Goal: Transaction & Acquisition: Purchase product/service

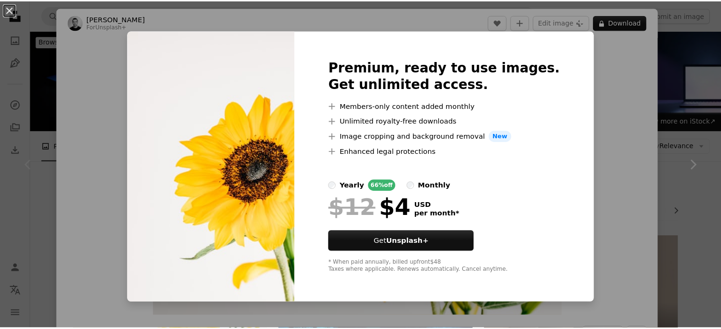
scroll to position [39, 0]
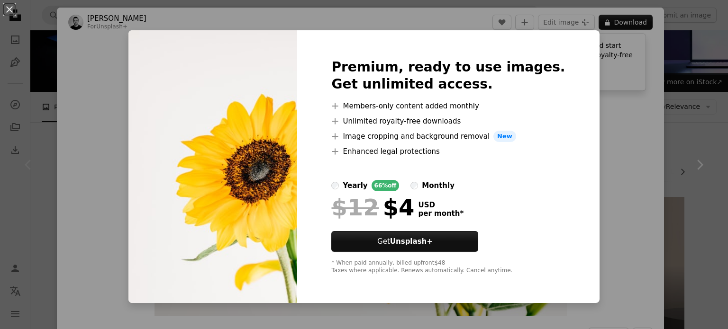
click at [621, 128] on div "An X shape Premium, ready to use images. Get unlimited access. A plus sign Memb…" at bounding box center [364, 164] width 728 height 329
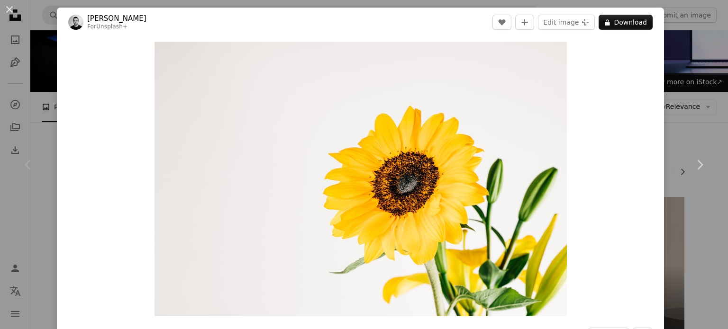
click at [683, 60] on div "An X shape Chevron left Chevron right Behnam Norouzi For Unsplash+ A heart A pl…" at bounding box center [364, 164] width 728 height 329
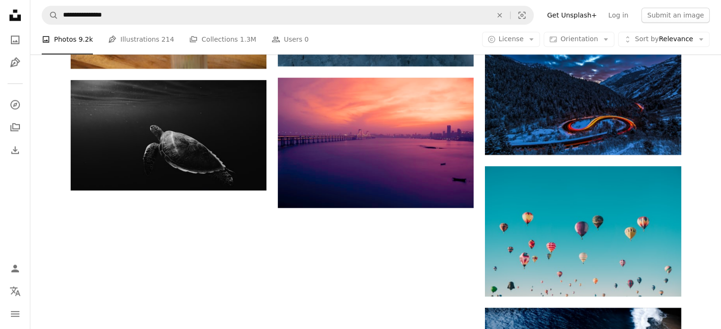
scroll to position [1029, 0]
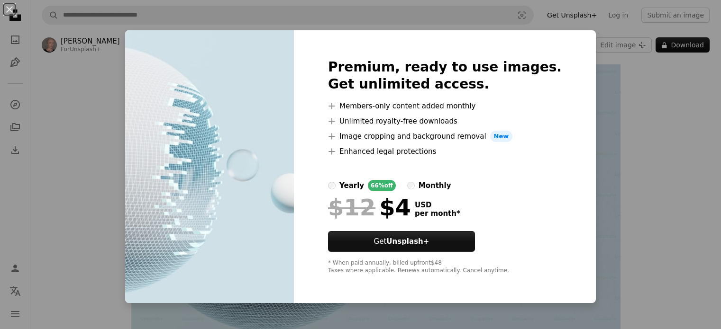
scroll to position [39, 0]
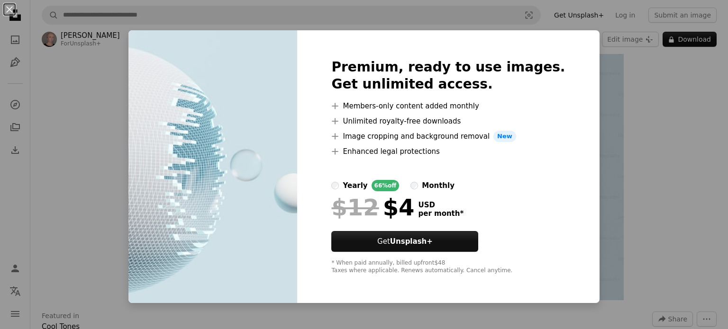
click at [588, 70] on div "An X shape Premium, ready to use images. Get unlimited access. A plus sign Memb…" at bounding box center [364, 164] width 728 height 329
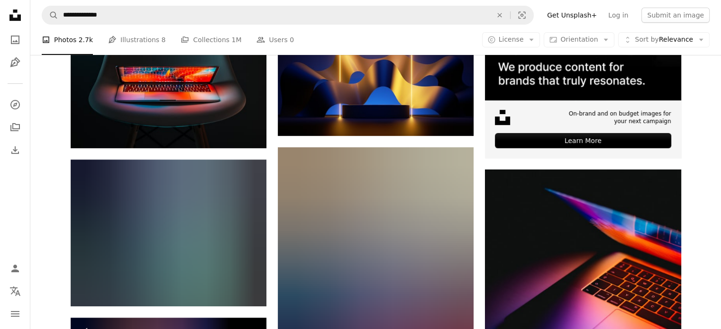
scroll to position [347, 0]
